Goal: Information Seeking & Learning: Get advice/opinions

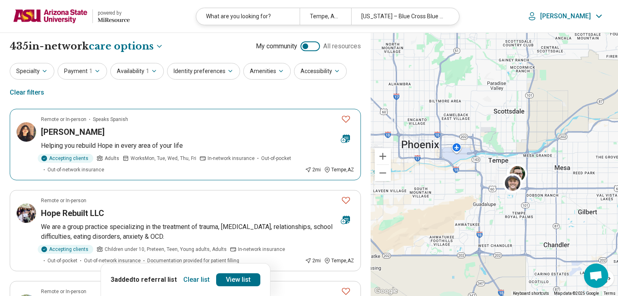
select select "***"
click at [67, 21] on img at bounding box center [50, 15] width 75 height 19
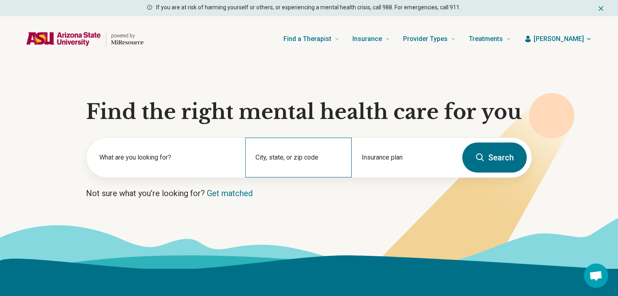
click at [304, 156] on div "City, state, or zip code" at bounding box center [298, 158] width 106 height 40
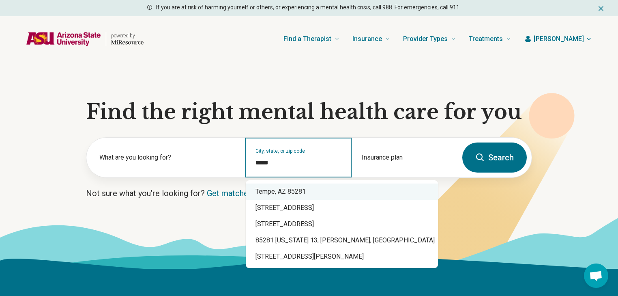
click at [304, 193] on div "Tempe, AZ 85281" at bounding box center [342, 191] width 192 height 16
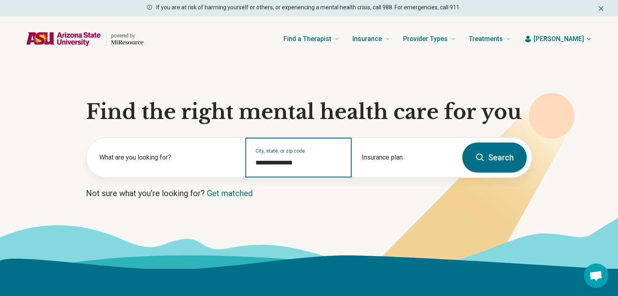
type input "**********"
click at [510, 155] on button "Search" at bounding box center [495, 157] width 65 height 30
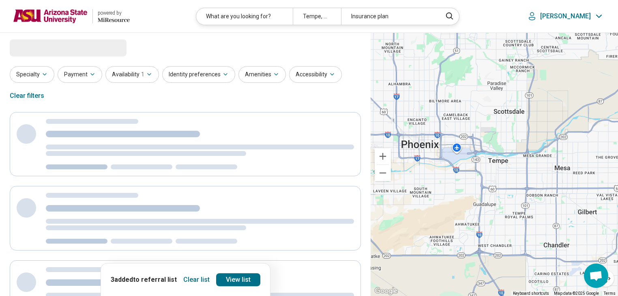
select select "***"
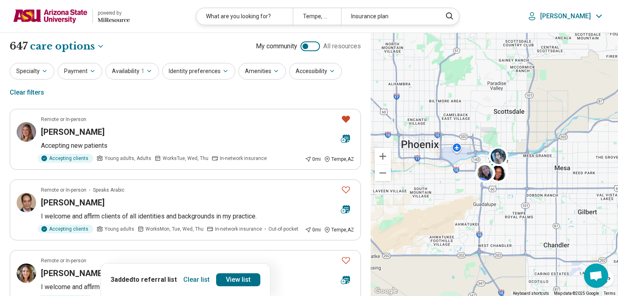
click at [187, 281] on button "Clear list" at bounding box center [196, 279] width 33 height 13
click at [85, 70] on button "Payment" at bounding box center [80, 71] width 45 height 17
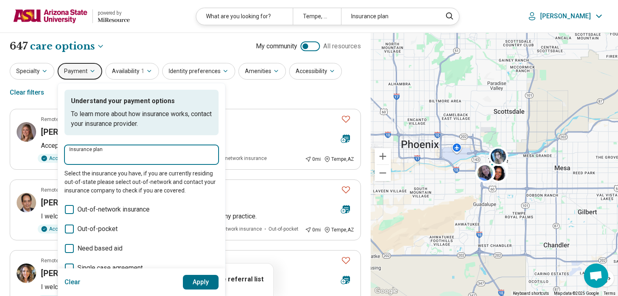
click at [104, 161] on input "Insurance plan" at bounding box center [141, 157] width 144 height 10
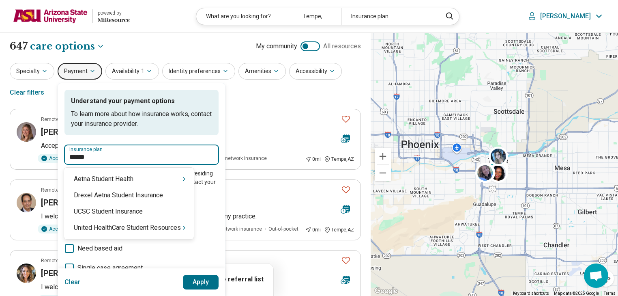
type input "*******"
click at [149, 228] on div "United HealthCare Student Resources" at bounding box center [129, 228] width 130 height 16
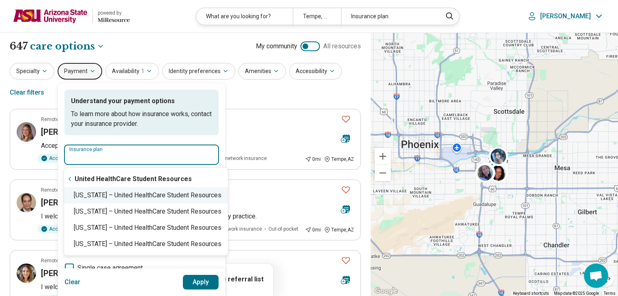
click at [120, 198] on div "Arizona – United HealthCare Student Resources" at bounding box center [146, 195] width 164 height 16
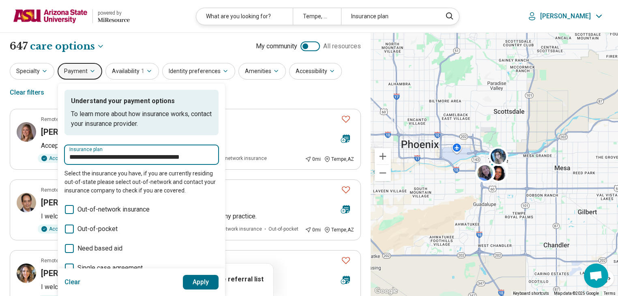
type input "**********"
click at [194, 278] on button "Apply" at bounding box center [201, 282] width 36 height 15
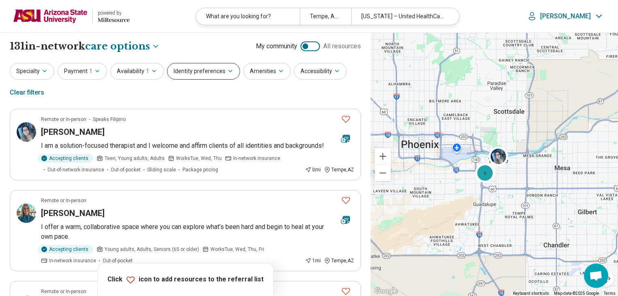
click at [209, 71] on button "Identity preferences" at bounding box center [203, 71] width 73 height 17
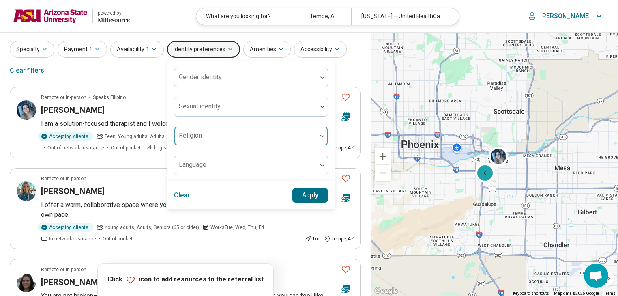
scroll to position [32, 0]
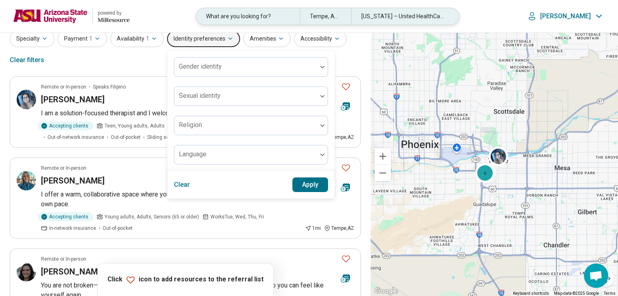
click at [208, 22] on div "What are you looking for?" at bounding box center [247, 16] width 103 height 17
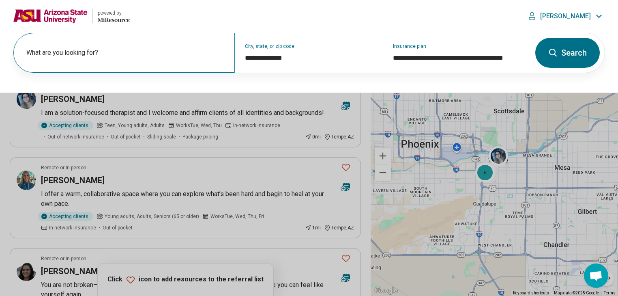
scroll to position [32, 0]
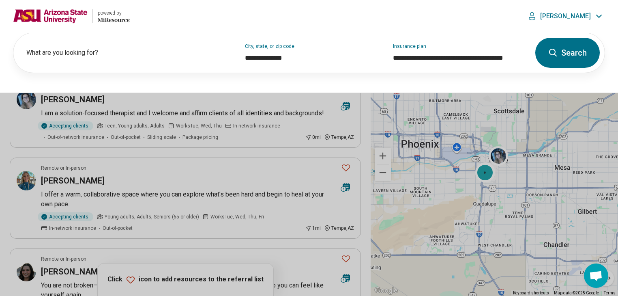
click at [3, 34] on div "**********" at bounding box center [309, 62] width 618 height 60
click at [0, 125] on button at bounding box center [309, 148] width 618 height 296
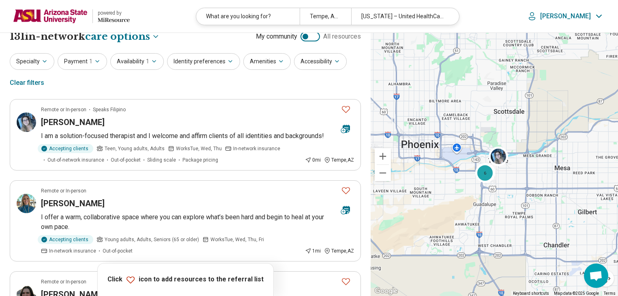
scroll to position [0, 0]
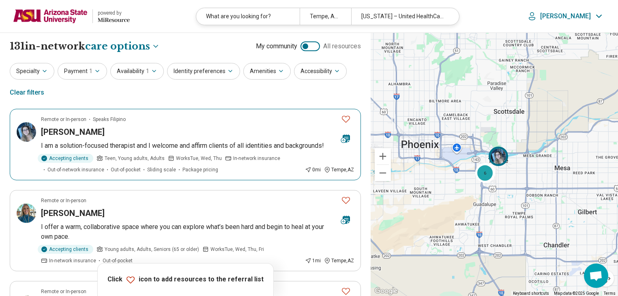
click at [107, 124] on article "Remote or In-person Speaks Filipino Abbey Viado I am a solution-focused therapi…" at bounding box center [185, 144] width 351 height 71
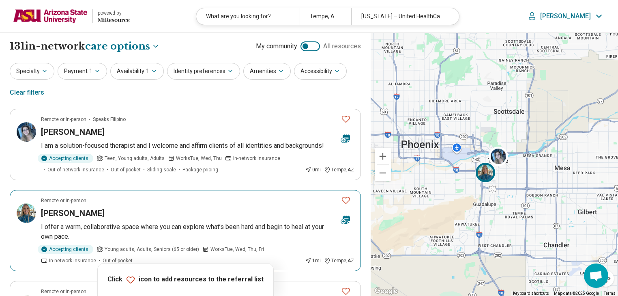
click at [101, 207] on div "Holly Leffhalm" at bounding box center [188, 212] width 294 height 11
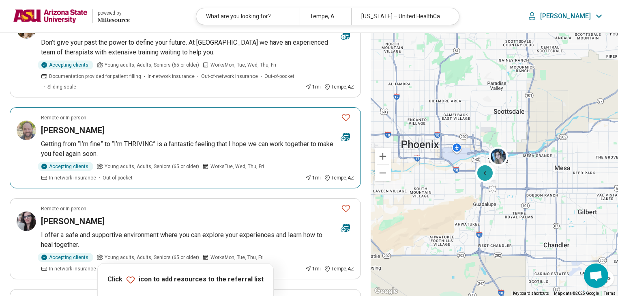
scroll to position [390, 0]
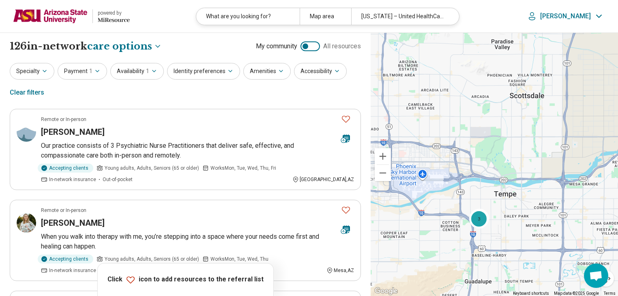
drag, startPoint x: 493, startPoint y: 167, endPoint x: 506, endPoint y: 243, distance: 77.4
click at [506, 243] on div "5 3" at bounding box center [495, 164] width 248 height 263
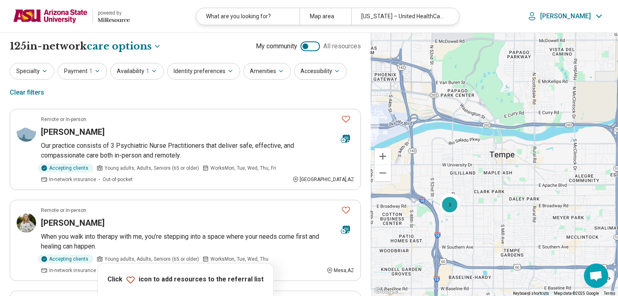
drag, startPoint x: 500, startPoint y: 203, endPoint x: 498, endPoint y: 187, distance: 15.9
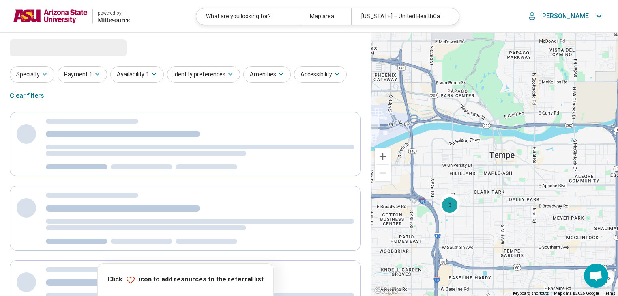
select select "***"
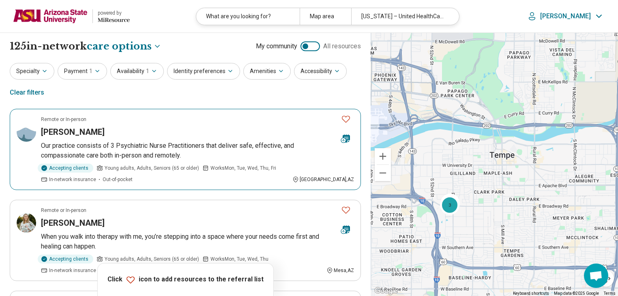
click at [108, 123] on article "Remote or In-person Jonathan Resille Our practice consists of 3 Psychiatric Nur…" at bounding box center [185, 149] width 351 height 81
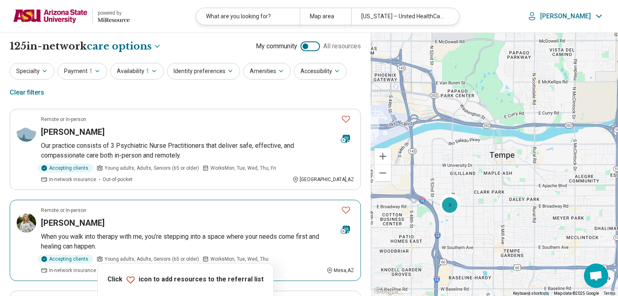
click at [157, 220] on div "Shauna Richardson" at bounding box center [188, 222] width 294 height 11
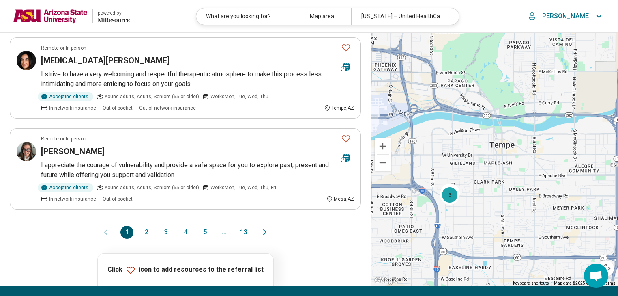
click at [146, 226] on button "2" at bounding box center [146, 232] width 13 height 13
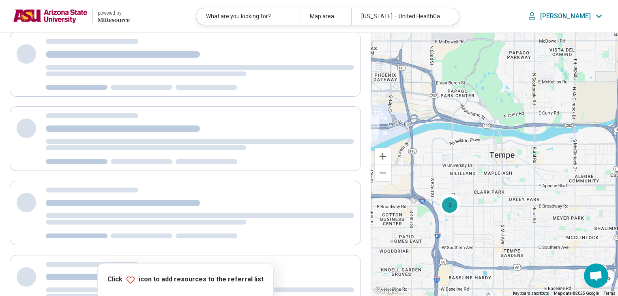
scroll to position [65, 0]
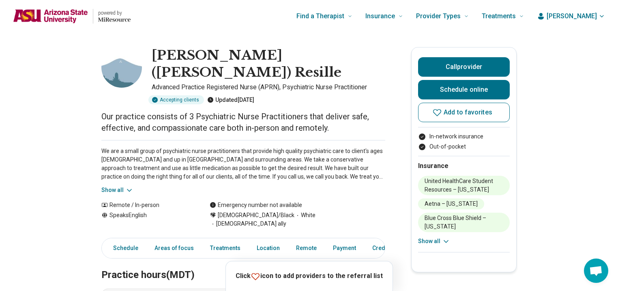
click at [127, 166] on div "We are a small group of psychiatric nurse practitioners that provide high quali…" at bounding box center [243, 167] width 284 height 54
click at [127, 186] on icon at bounding box center [129, 190] width 8 height 8
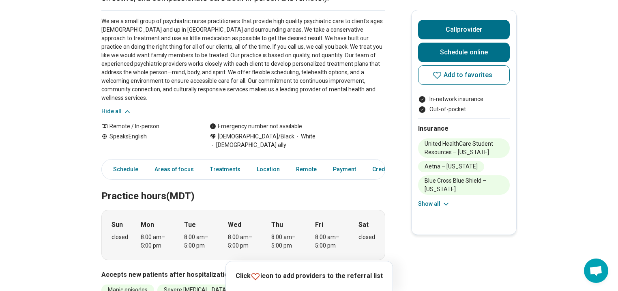
scroll to position [162, 0]
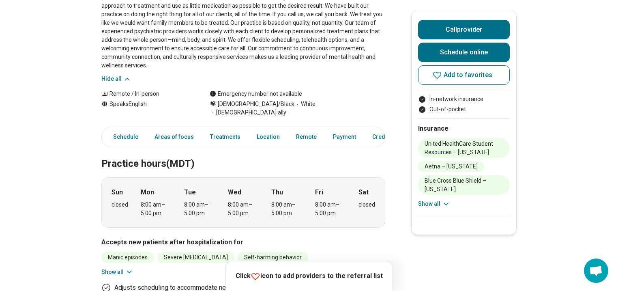
click at [126, 268] on button "Show all" at bounding box center [117, 272] width 32 height 9
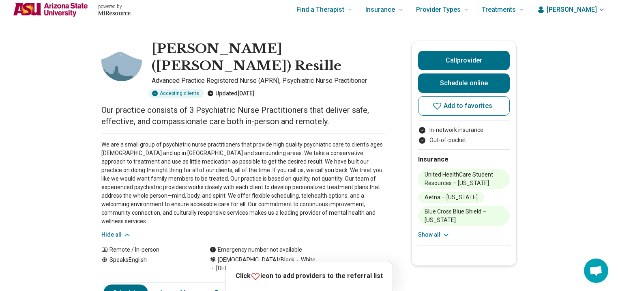
scroll to position [0, 0]
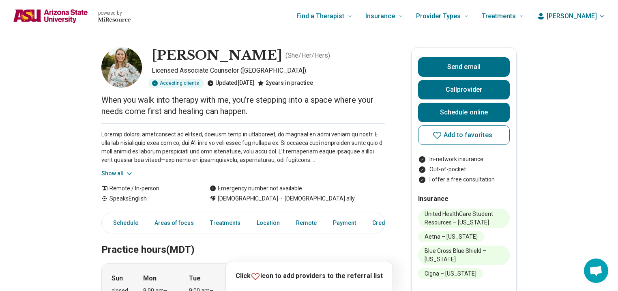
click at [127, 172] on icon at bounding box center [129, 174] width 8 height 8
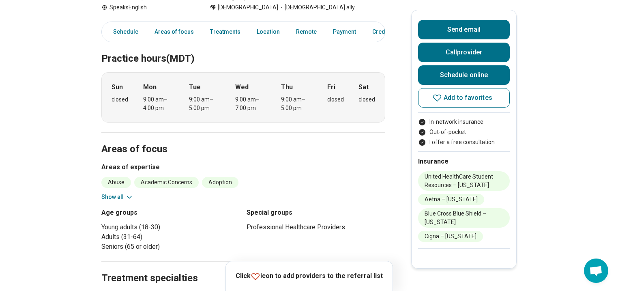
scroll to position [260, 0]
click at [118, 200] on section "Areas of focus Areas of expertise Abuse Academic Concerns Adoption Aging Alcoho…" at bounding box center [243, 196] width 284 height 129
click at [118, 195] on button "Show all" at bounding box center [117, 196] width 32 height 9
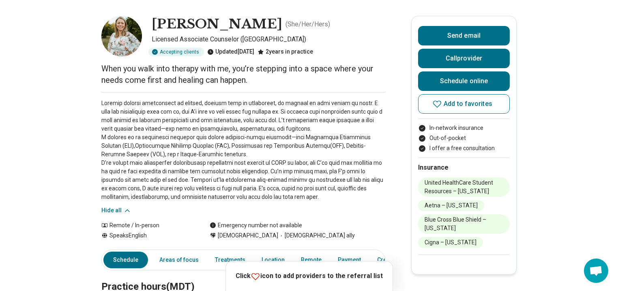
scroll to position [0, 0]
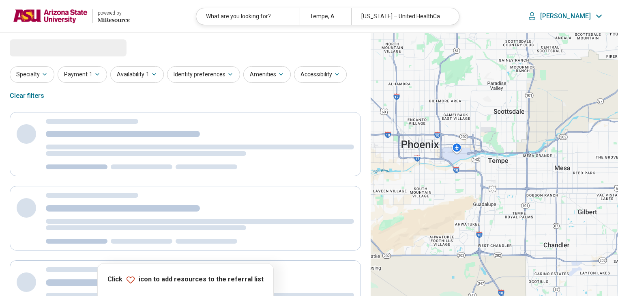
select select "***"
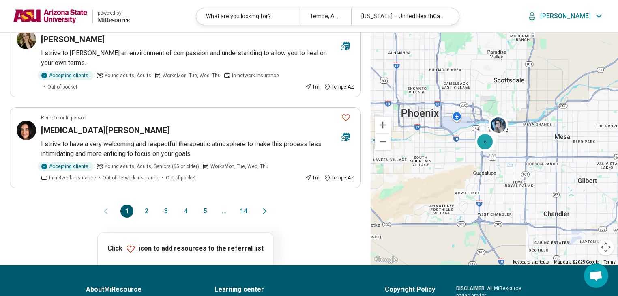
scroll to position [811, 0]
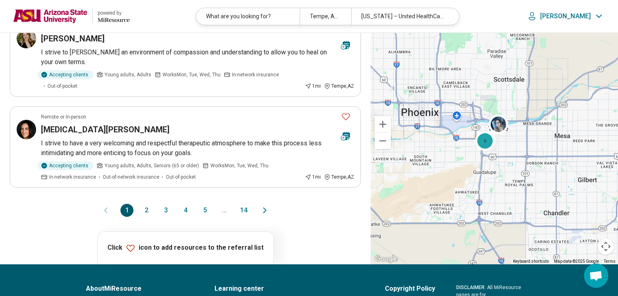
click at [149, 210] on button "2" at bounding box center [146, 210] width 13 height 13
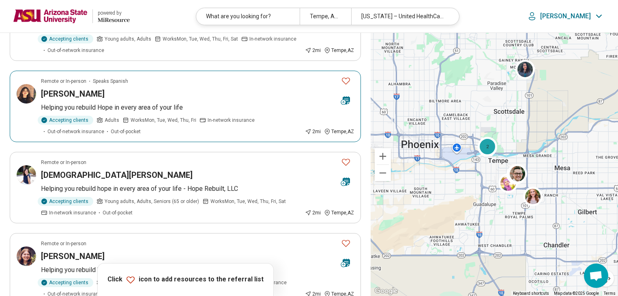
scroll to position [584, 0]
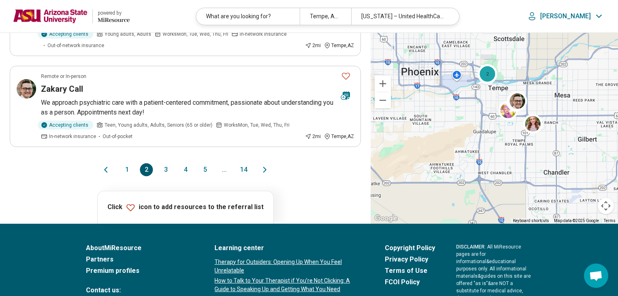
click at [166, 168] on button "3" at bounding box center [165, 169] width 13 height 13
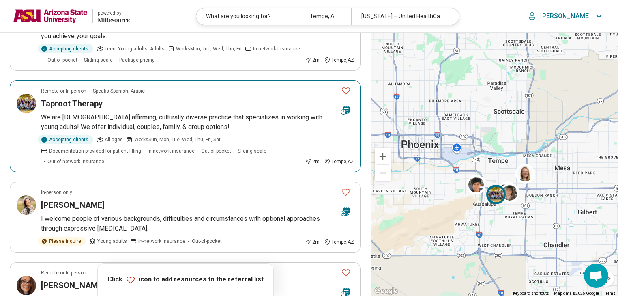
scroll to position [130, 0]
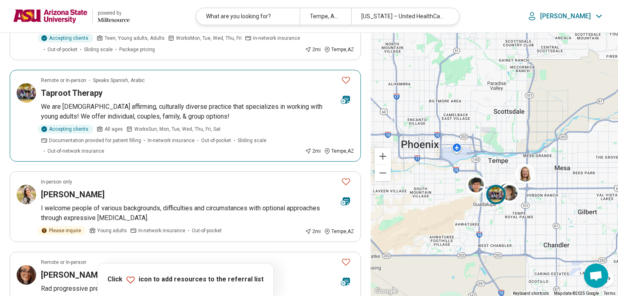
click at [114, 101] on article "Remote or In-person Speaks Spanish, Arabic Taproot Therapy We are LGBTQ+ affirm…" at bounding box center [185, 116] width 351 height 92
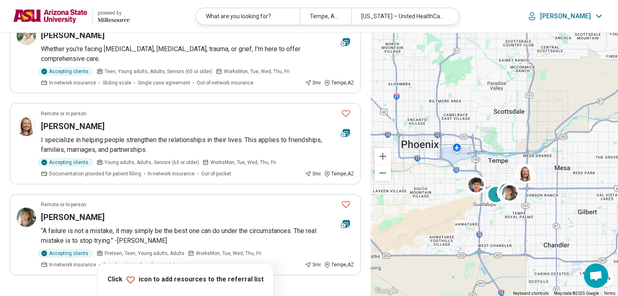
scroll to position [811, 0]
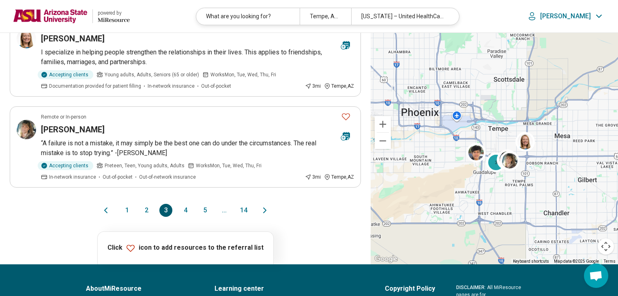
click at [145, 209] on button "2" at bounding box center [146, 210] width 13 height 13
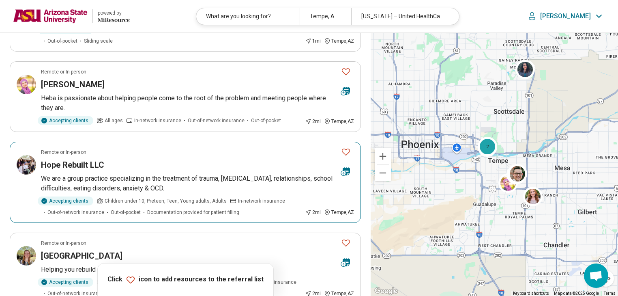
scroll to position [325, 0]
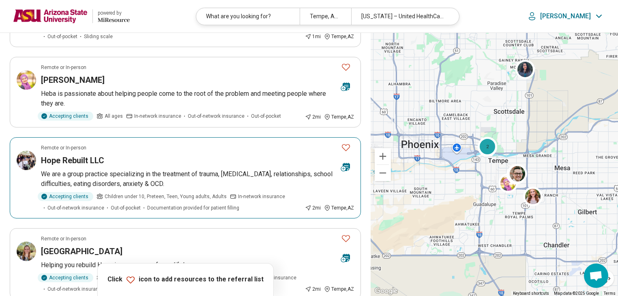
click at [113, 149] on div "Remote or In-person" at bounding box center [188, 147] width 294 height 7
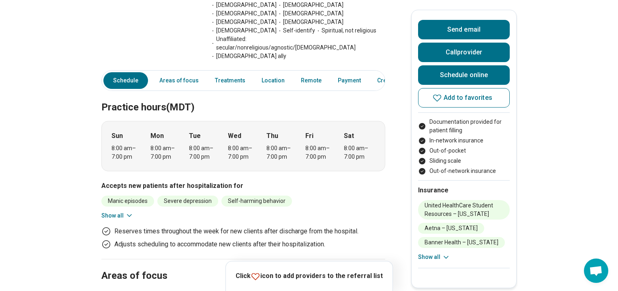
scroll to position [357, 0]
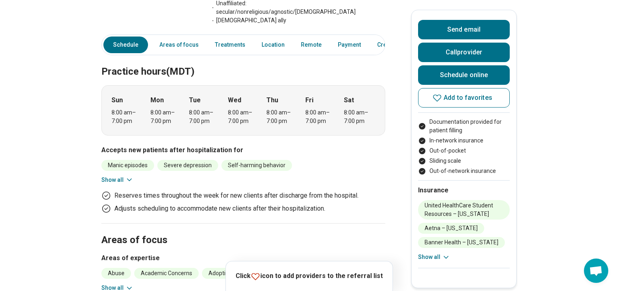
click at [121, 176] on button "Show all" at bounding box center [117, 180] width 32 height 9
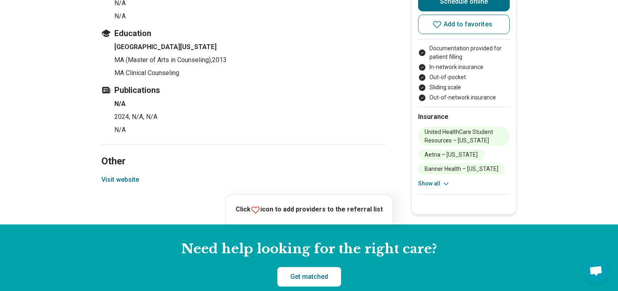
scroll to position [1623, 0]
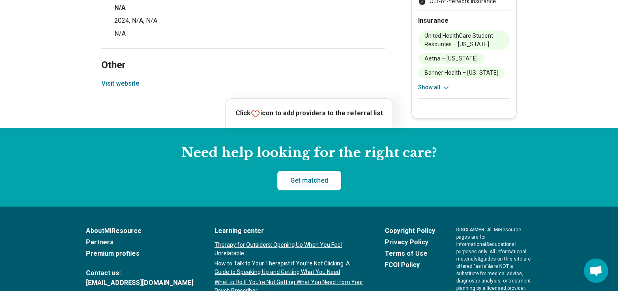
click at [137, 79] on button "Visit website" at bounding box center [120, 84] width 38 height 10
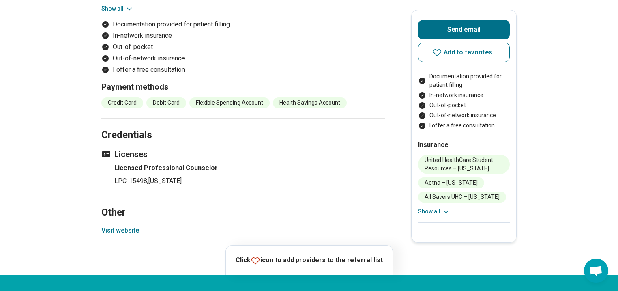
scroll to position [974, 0]
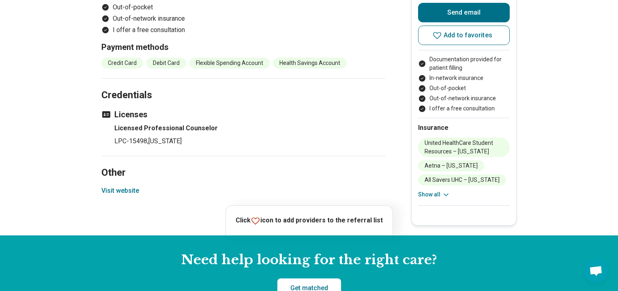
click at [127, 186] on button "Visit website" at bounding box center [120, 191] width 38 height 10
